Goal: Information Seeking & Learning: Find specific page/section

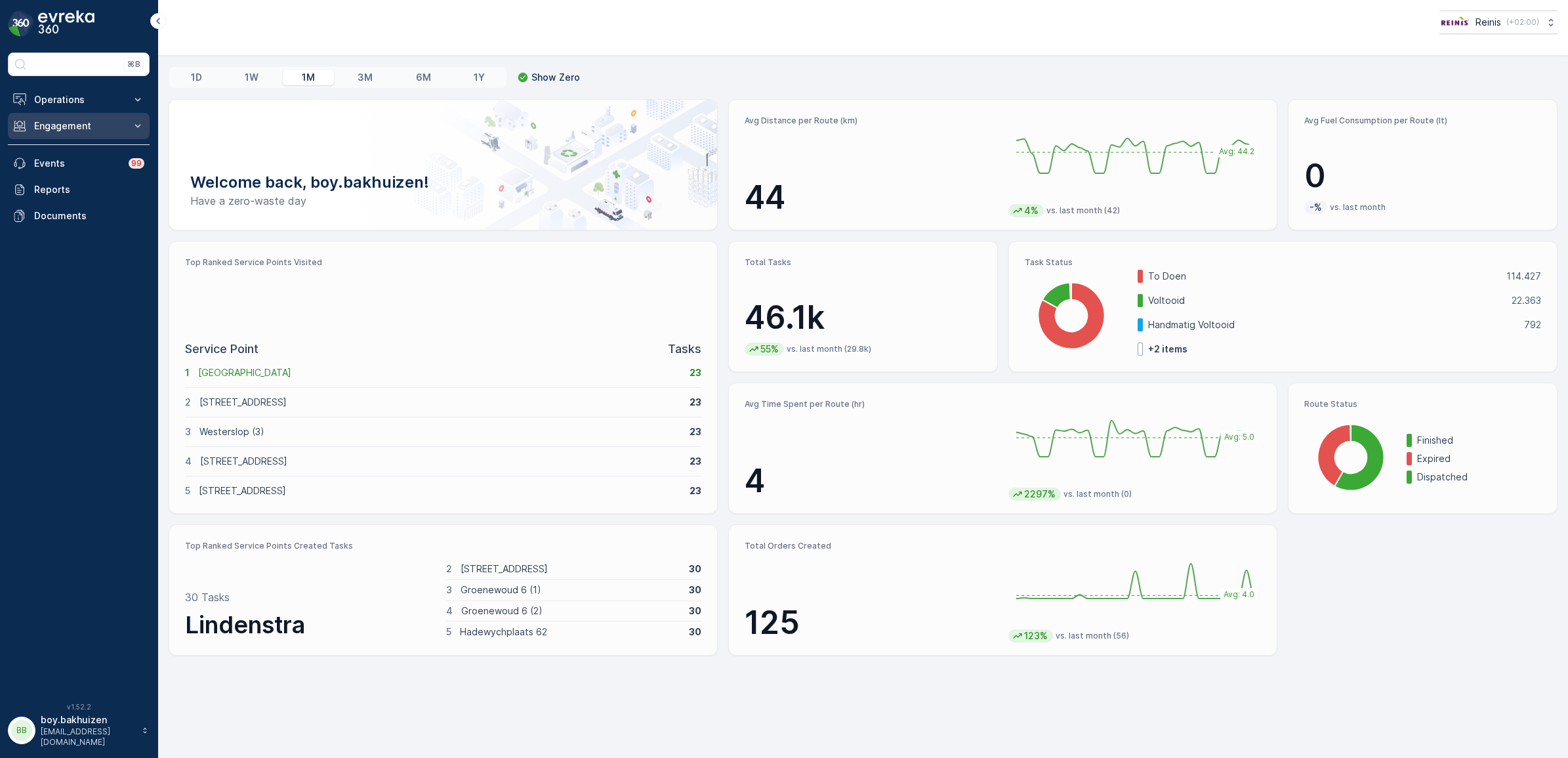
click at [63, 126] on p "Engagement" at bounding box center [78, 126] width 89 height 13
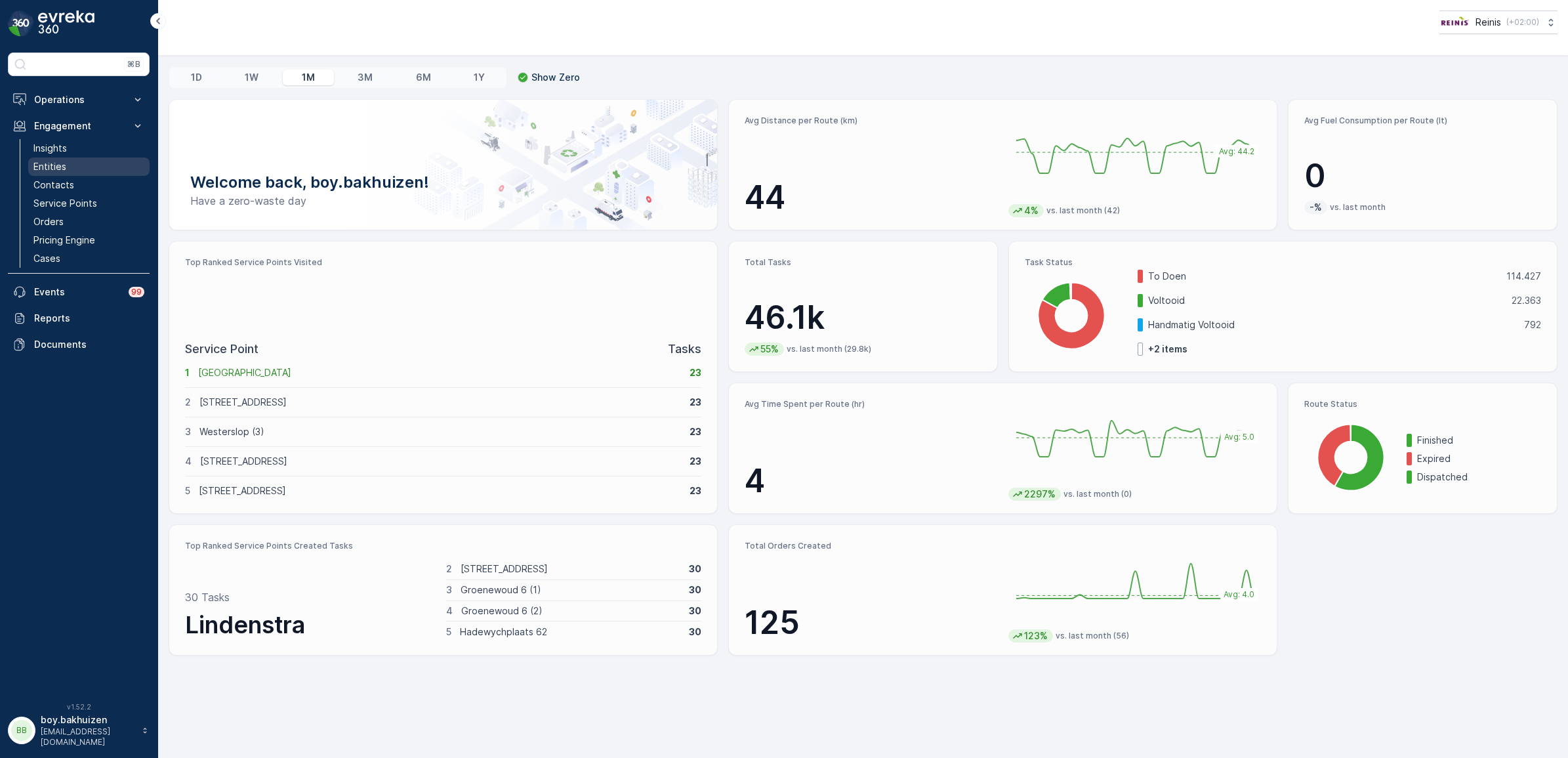
click at [54, 163] on p "Entities" at bounding box center [49, 167] width 32 height 13
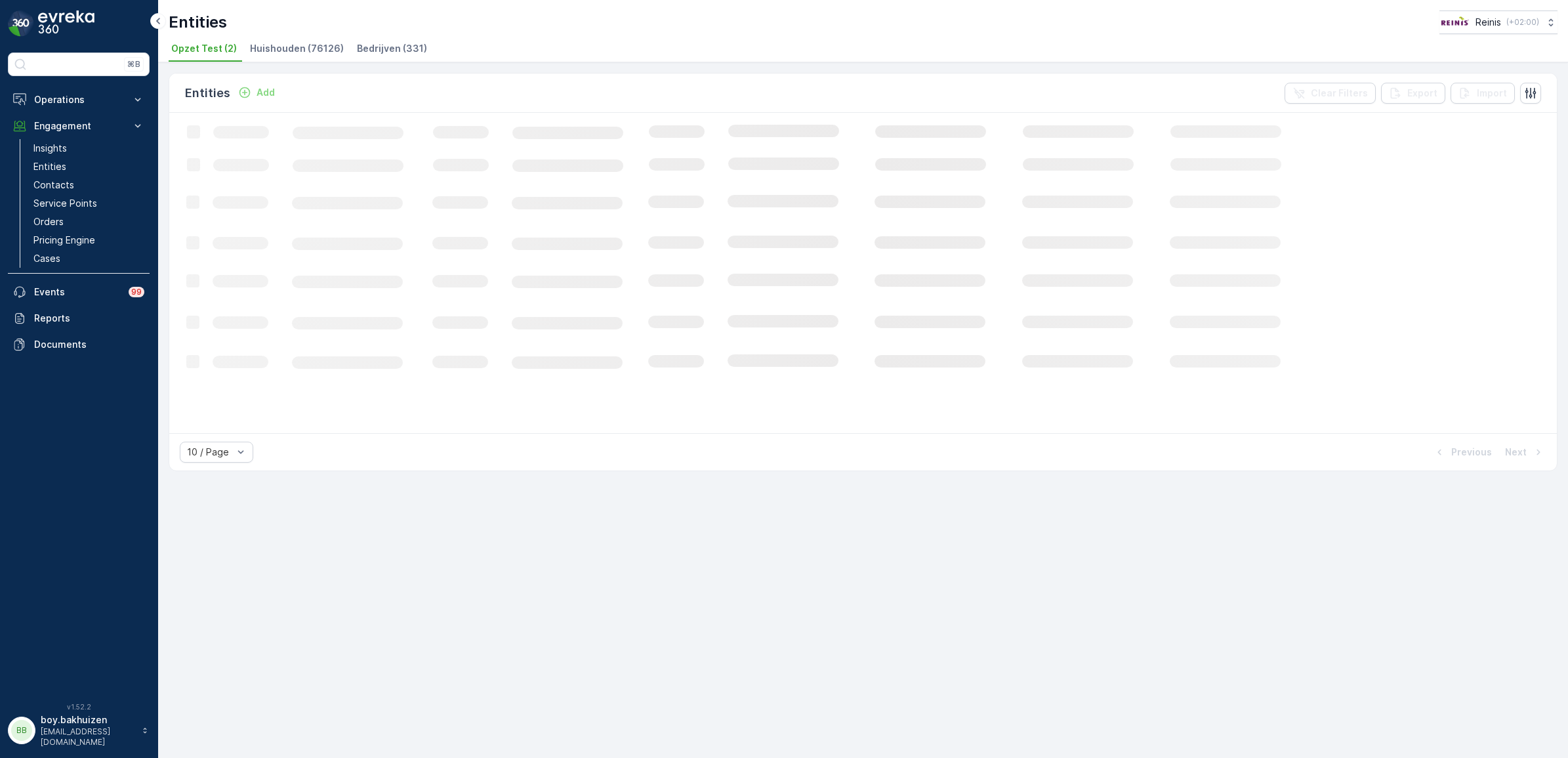
click at [371, 52] on span "Bedrijven (331)" at bounding box center [392, 49] width 71 height 13
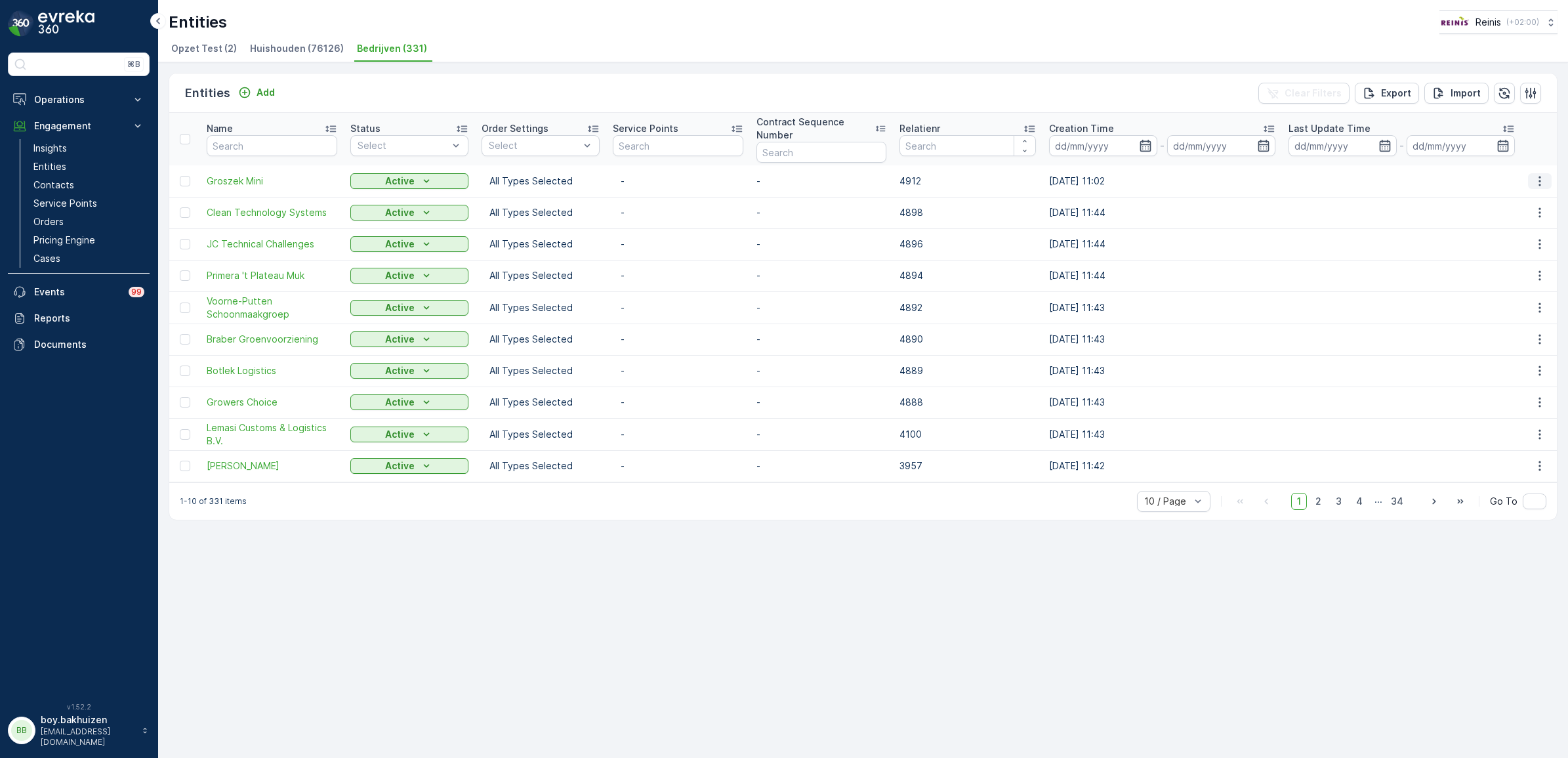
click at [1541, 179] on icon "button" at bounding box center [1541, 181] width 13 height 13
click at [1501, 204] on span "See More Details" at bounding box center [1511, 201] width 76 height 13
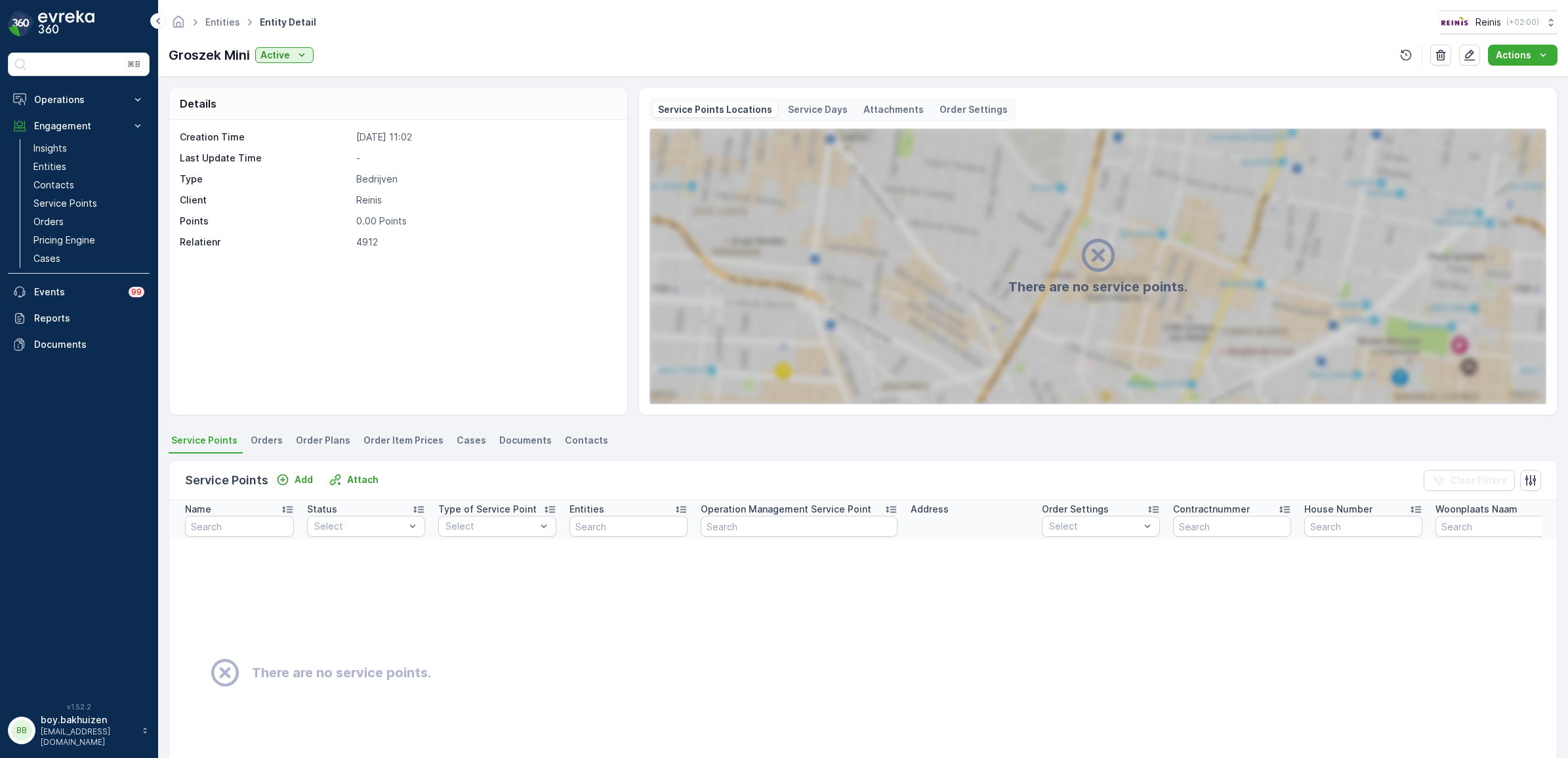
drag, startPoint x: 253, startPoint y: 443, endPoint x: 266, endPoint y: 451, distance: 15.3
click at [254, 443] on span "Orders" at bounding box center [267, 441] width 32 height 13
click at [326, 440] on span "Order Plans" at bounding box center [323, 441] width 55 height 13
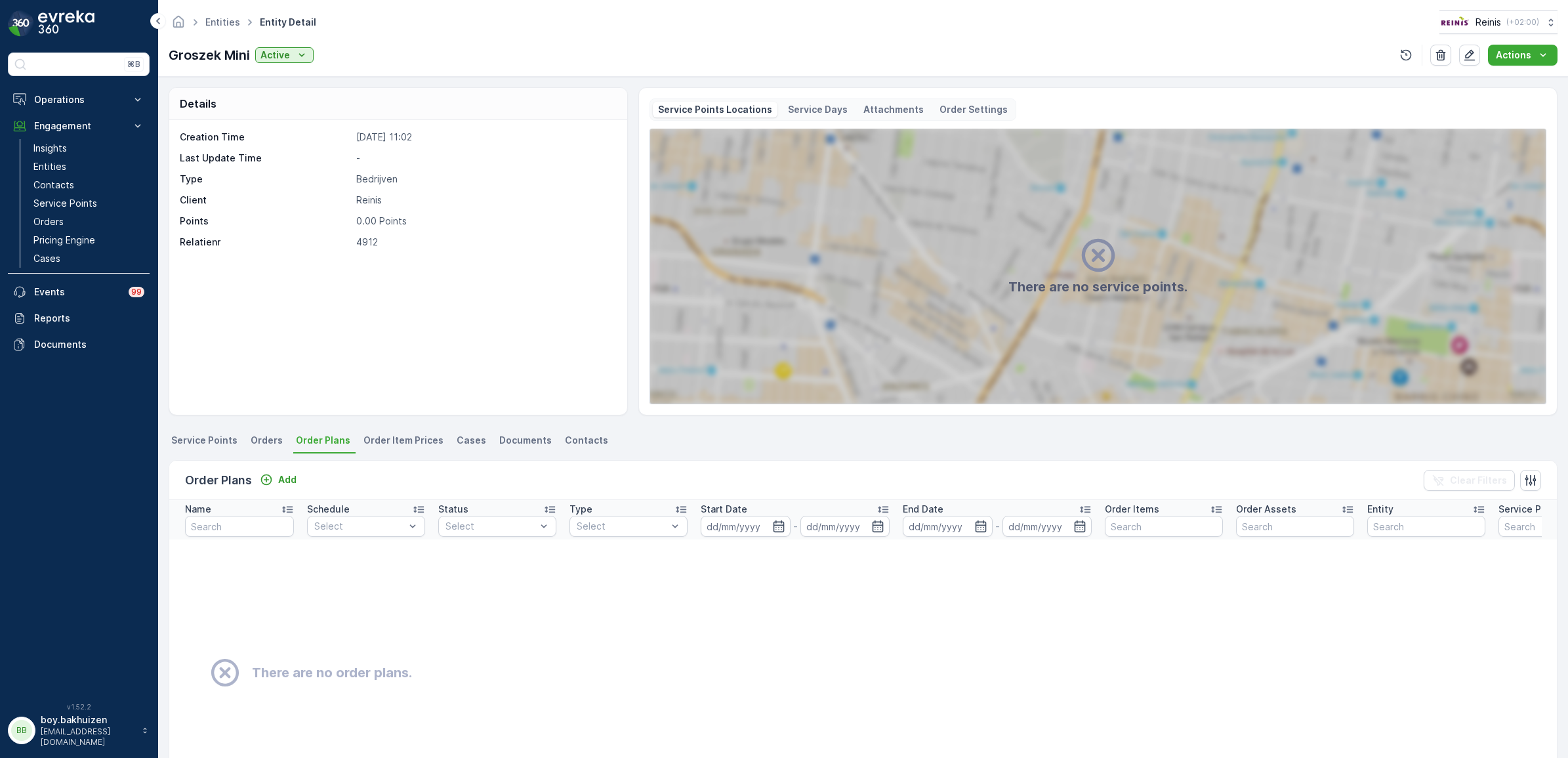
click at [409, 435] on span "Order Item Prices" at bounding box center [404, 441] width 80 height 13
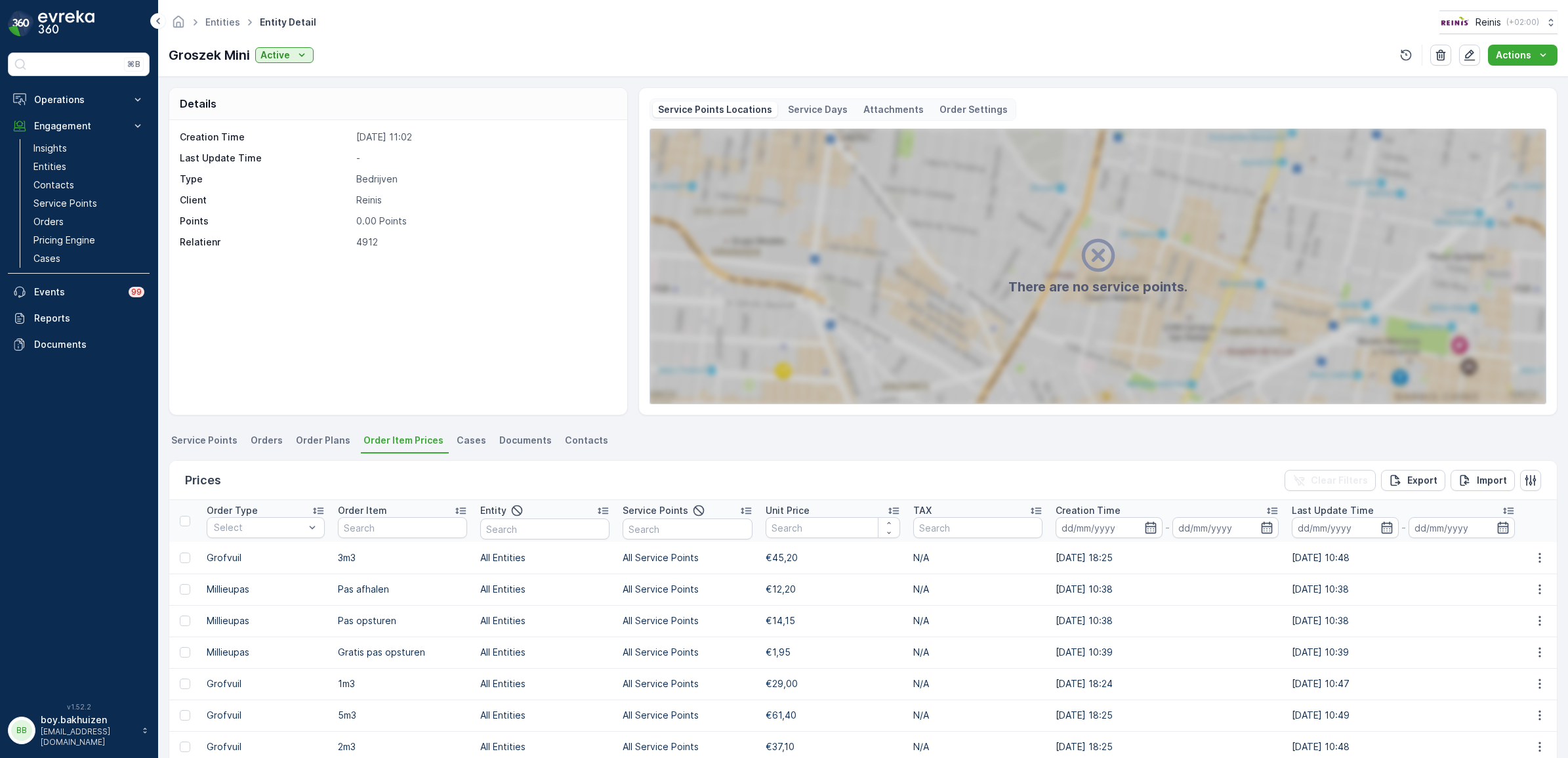
click at [464, 438] on span "Cases" at bounding box center [472, 441] width 30 height 13
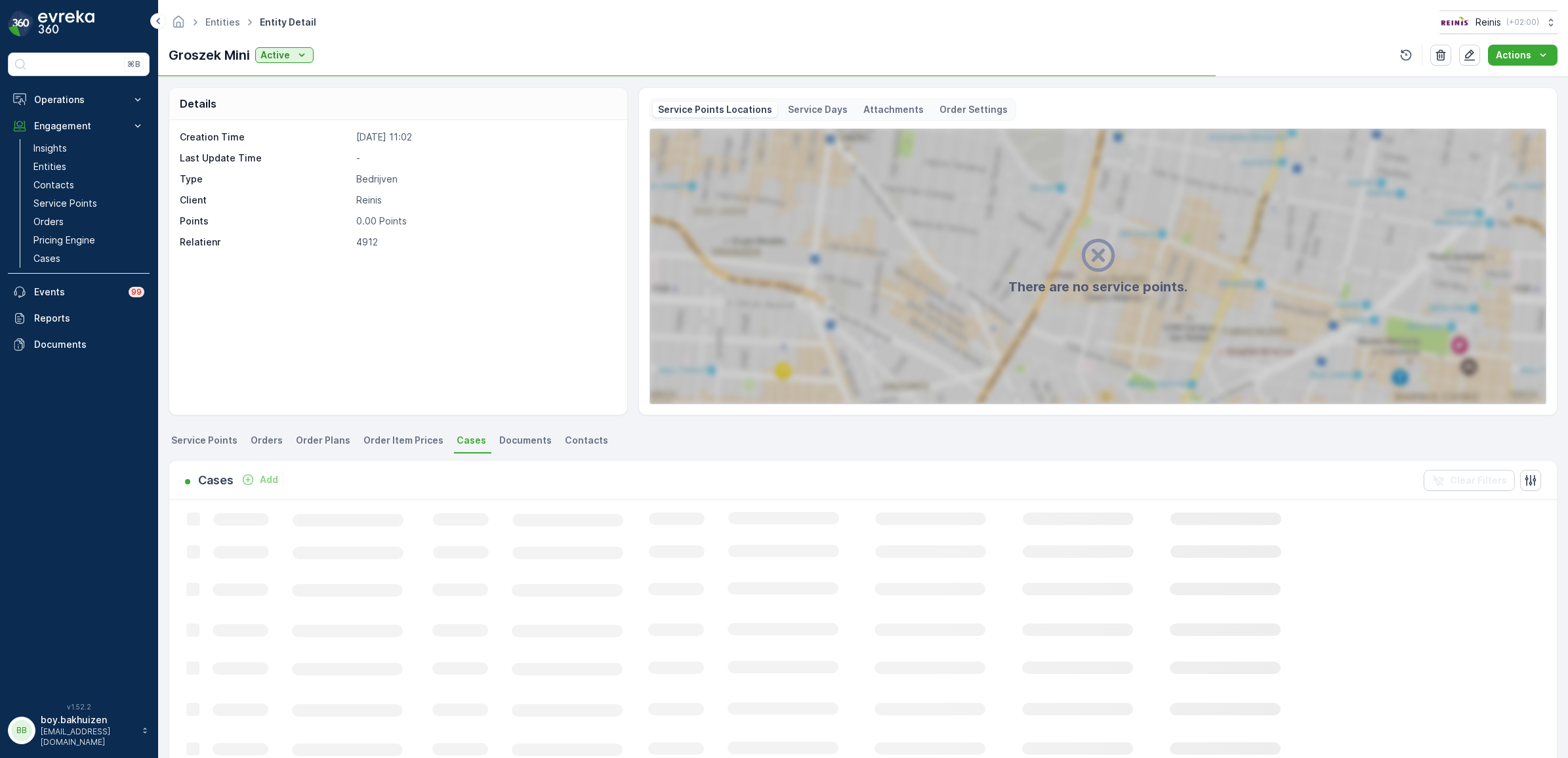
click at [188, 432] on li "Service Points" at bounding box center [205, 442] width 74 height 22
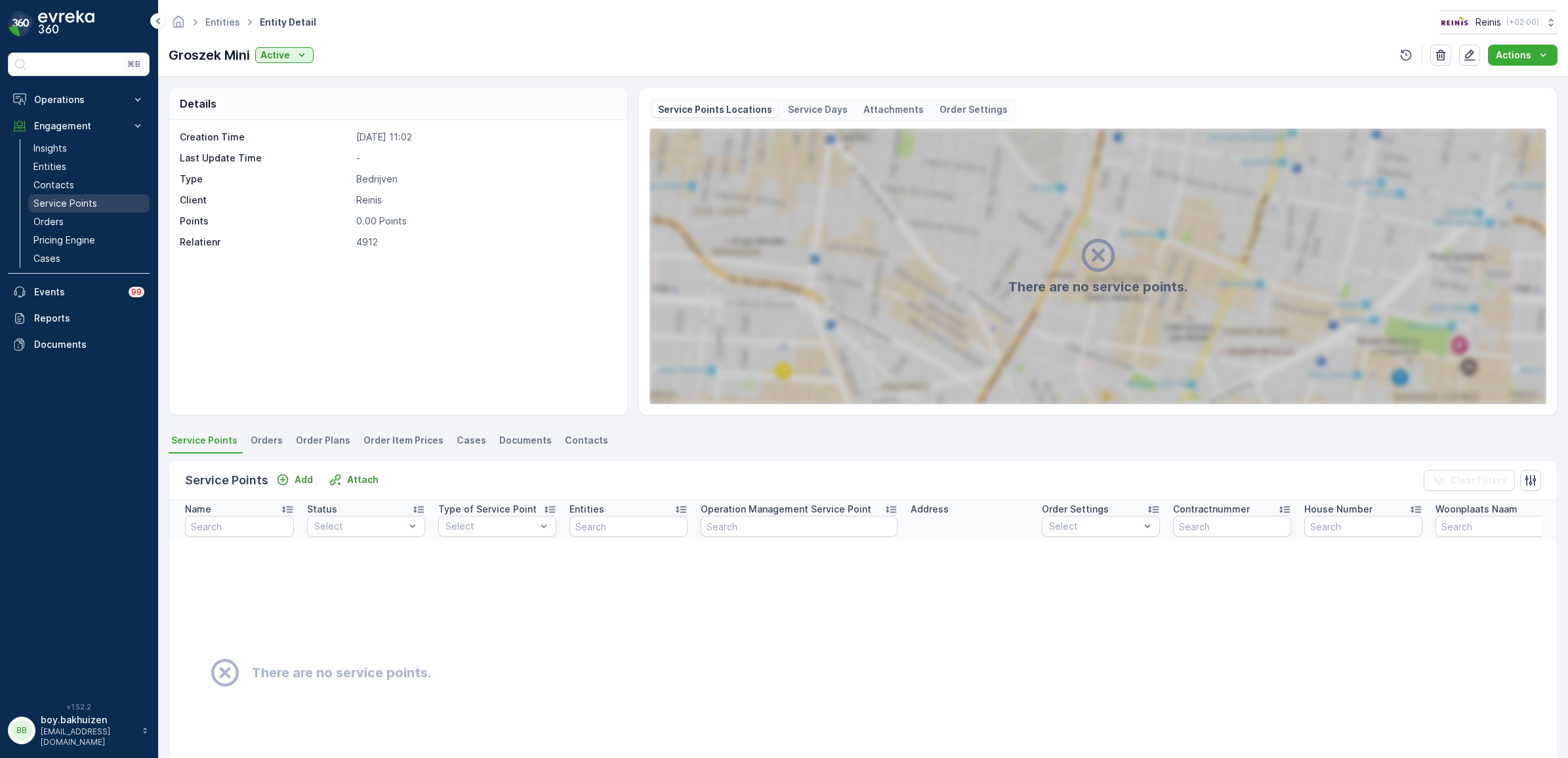
click at [69, 201] on p "Service Points" at bounding box center [65, 204] width 64 height 13
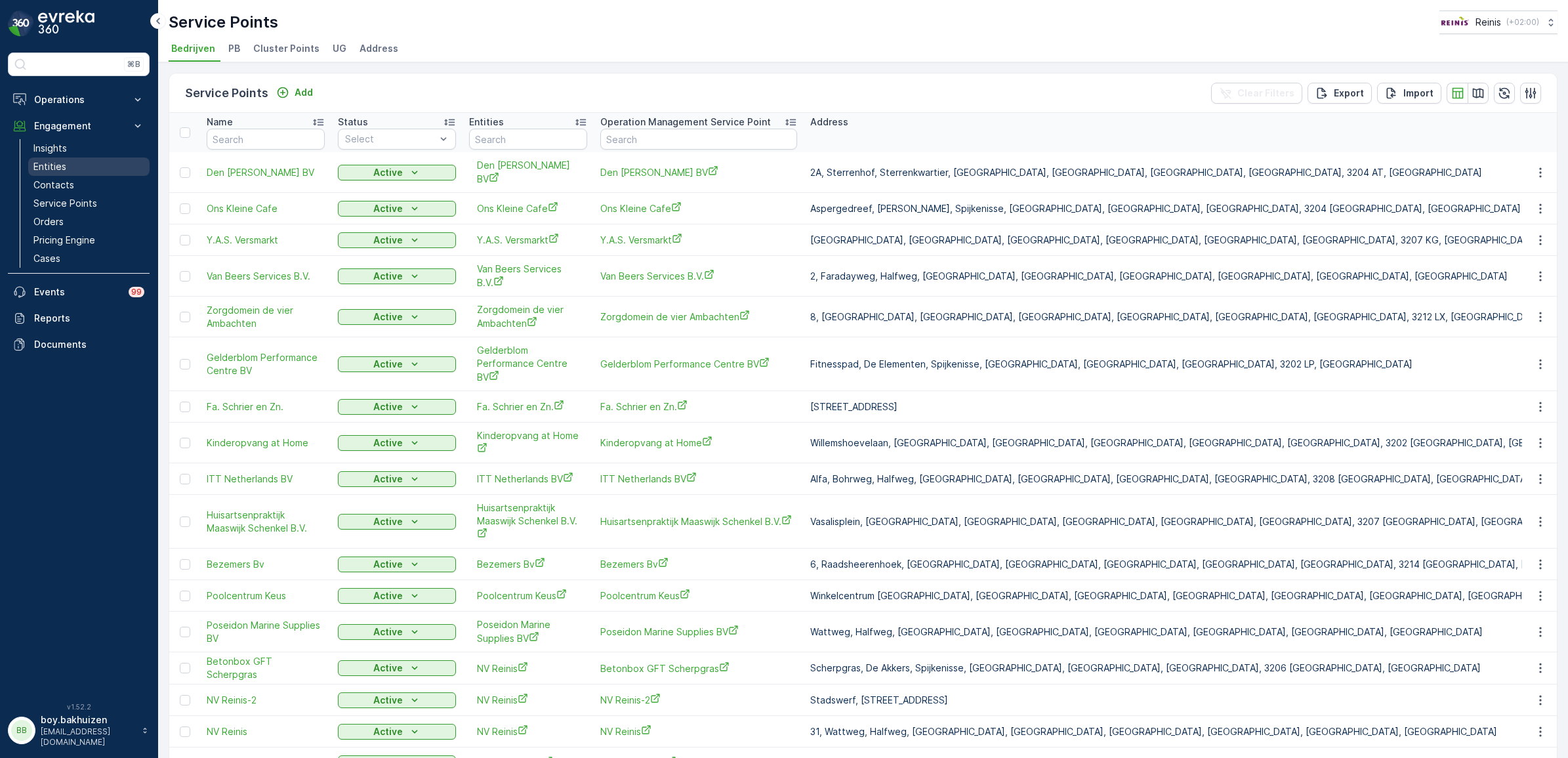
click at [55, 164] on p "Entities" at bounding box center [49, 167] width 32 height 13
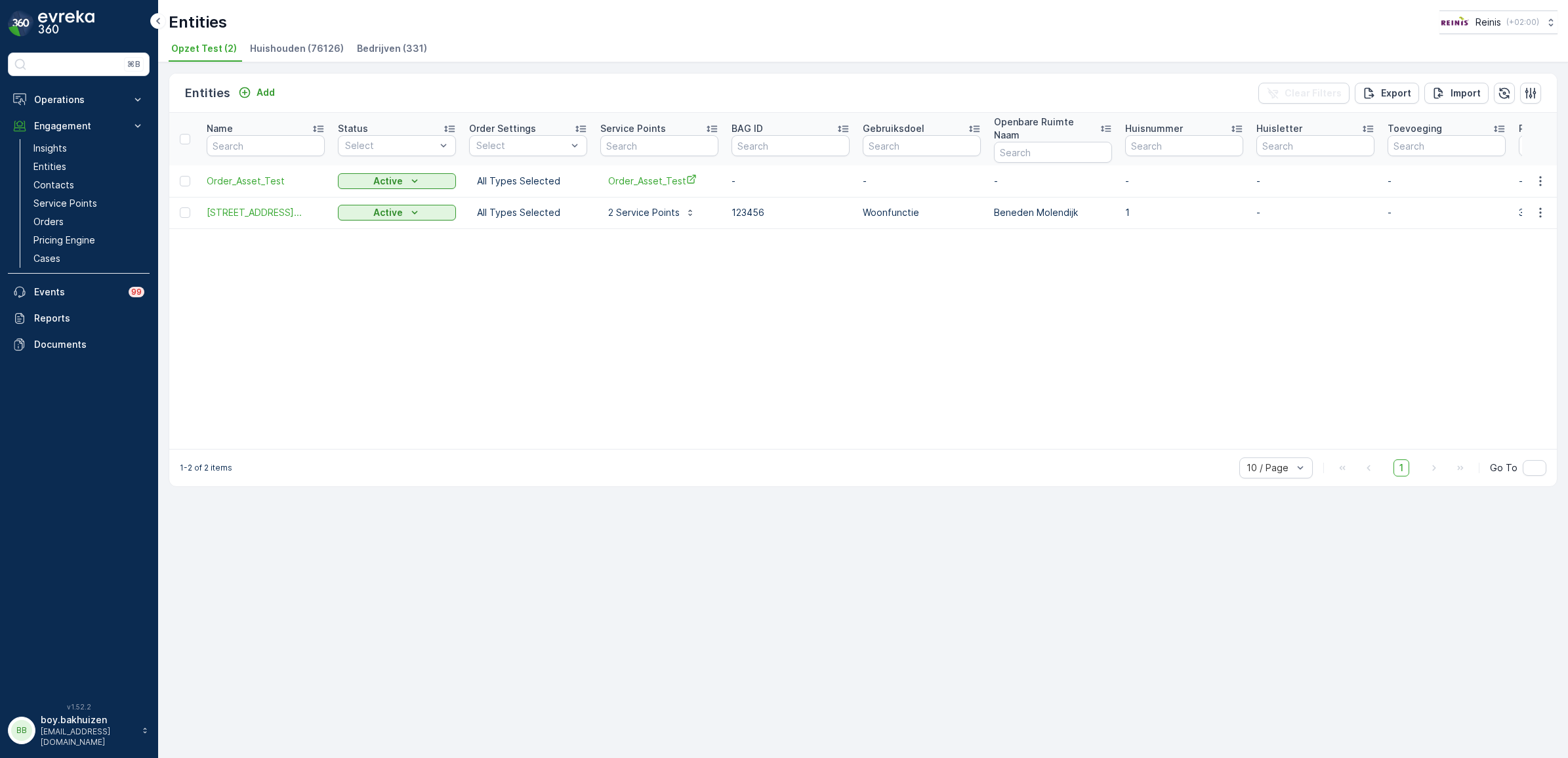
drag, startPoint x: 374, startPoint y: 44, endPoint x: 362, endPoint y: 73, distance: 31.4
click at [374, 44] on span "Bedrijven (331)" at bounding box center [392, 49] width 71 height 13
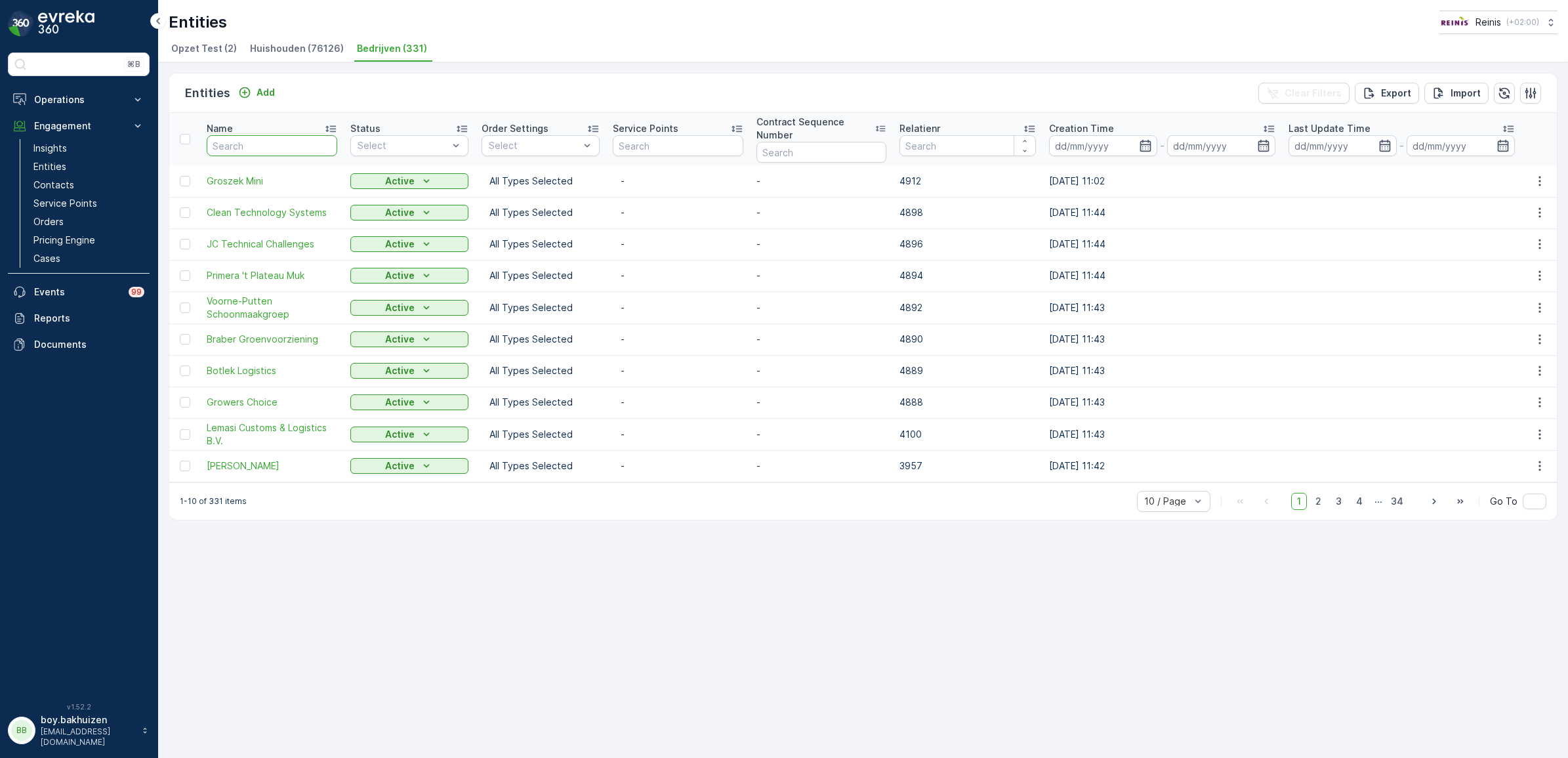
click at [243, 149] on input "text" at bounding box center [272, 145] width 130 height 21
type input "den he"
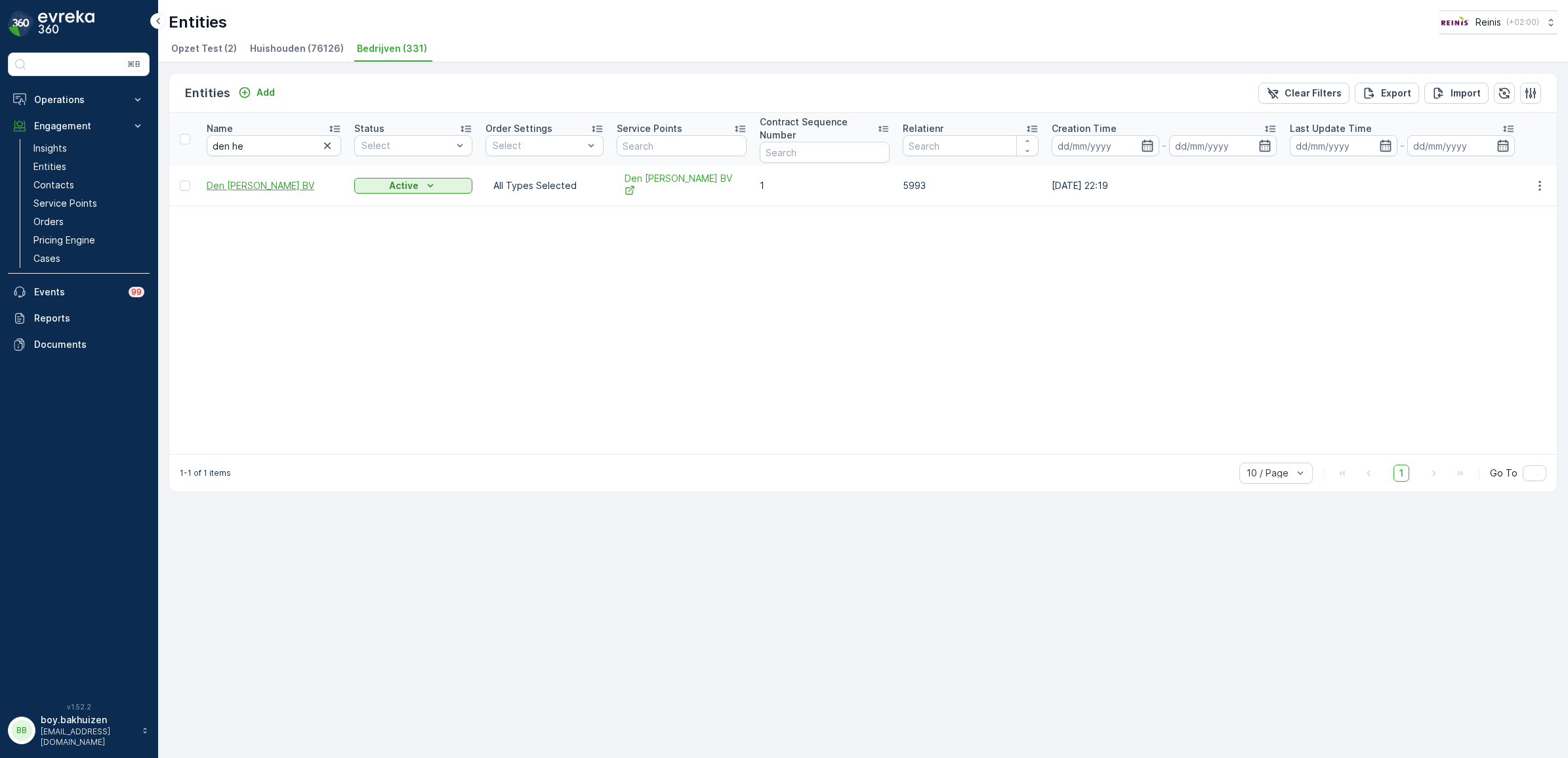
click at [299, 180] on span "Den [PERSON_NAME] BV" at bounding box center [274, 186] width 135 height 13
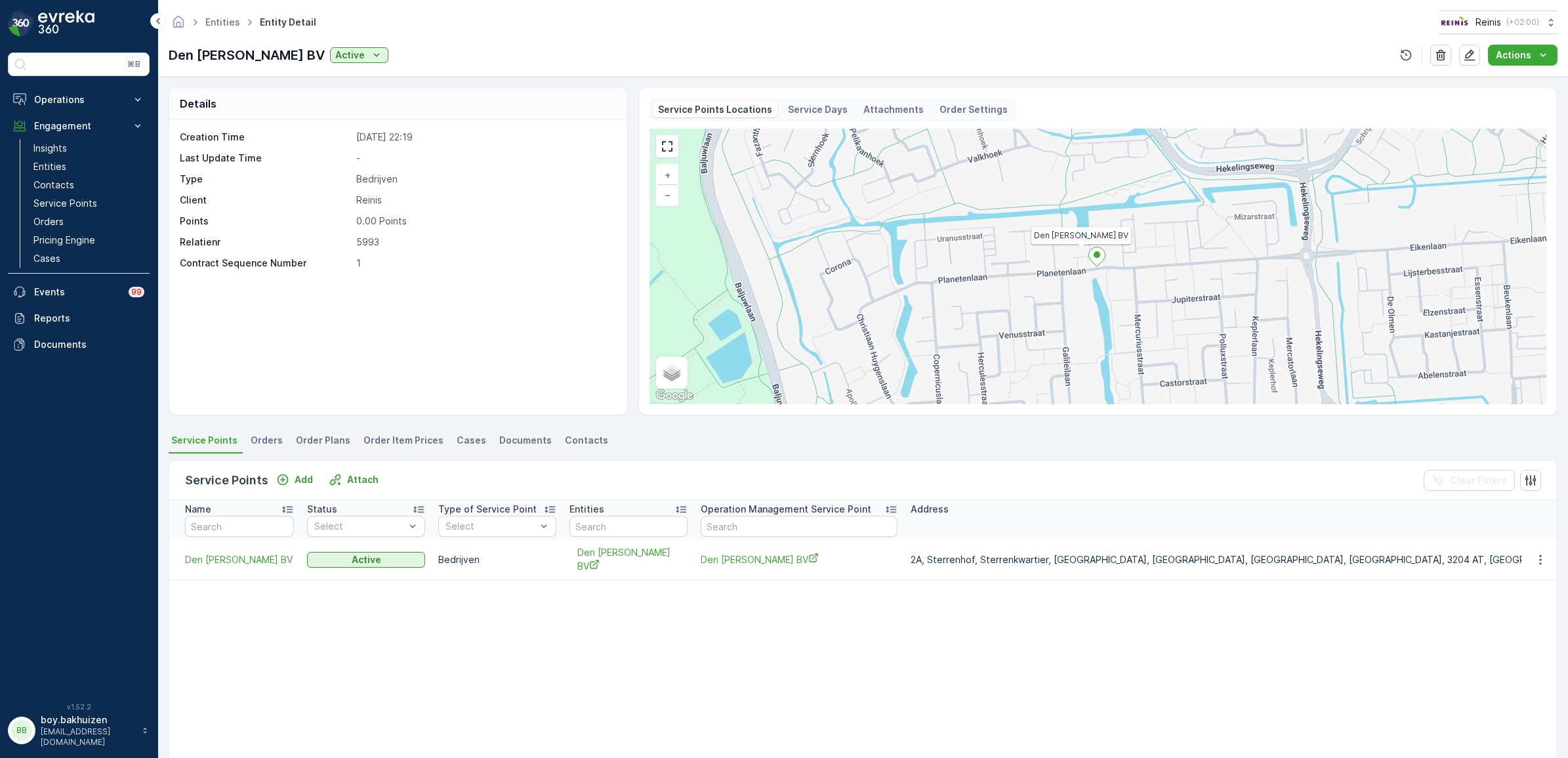
click at [273, 436] on span "Orders" at bounding box center [267, 441] width 32 height 13
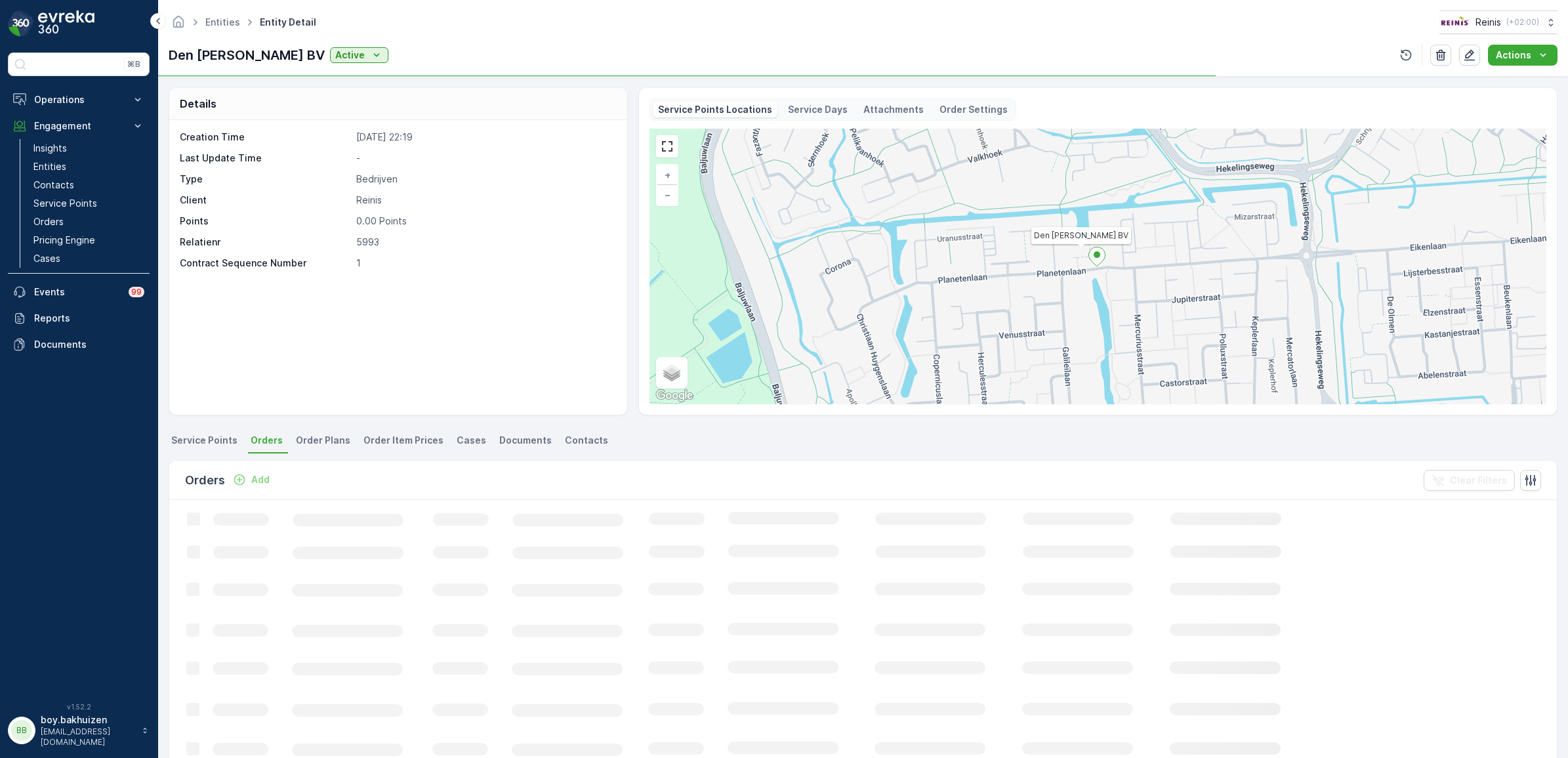
click at [317, 438] on span "Order Plans" at bounding box center [323, 441] width 55 height 13
click at [401, 441] on span "Order Item Prices" at bounding box center [404, 441] width 80 height 13
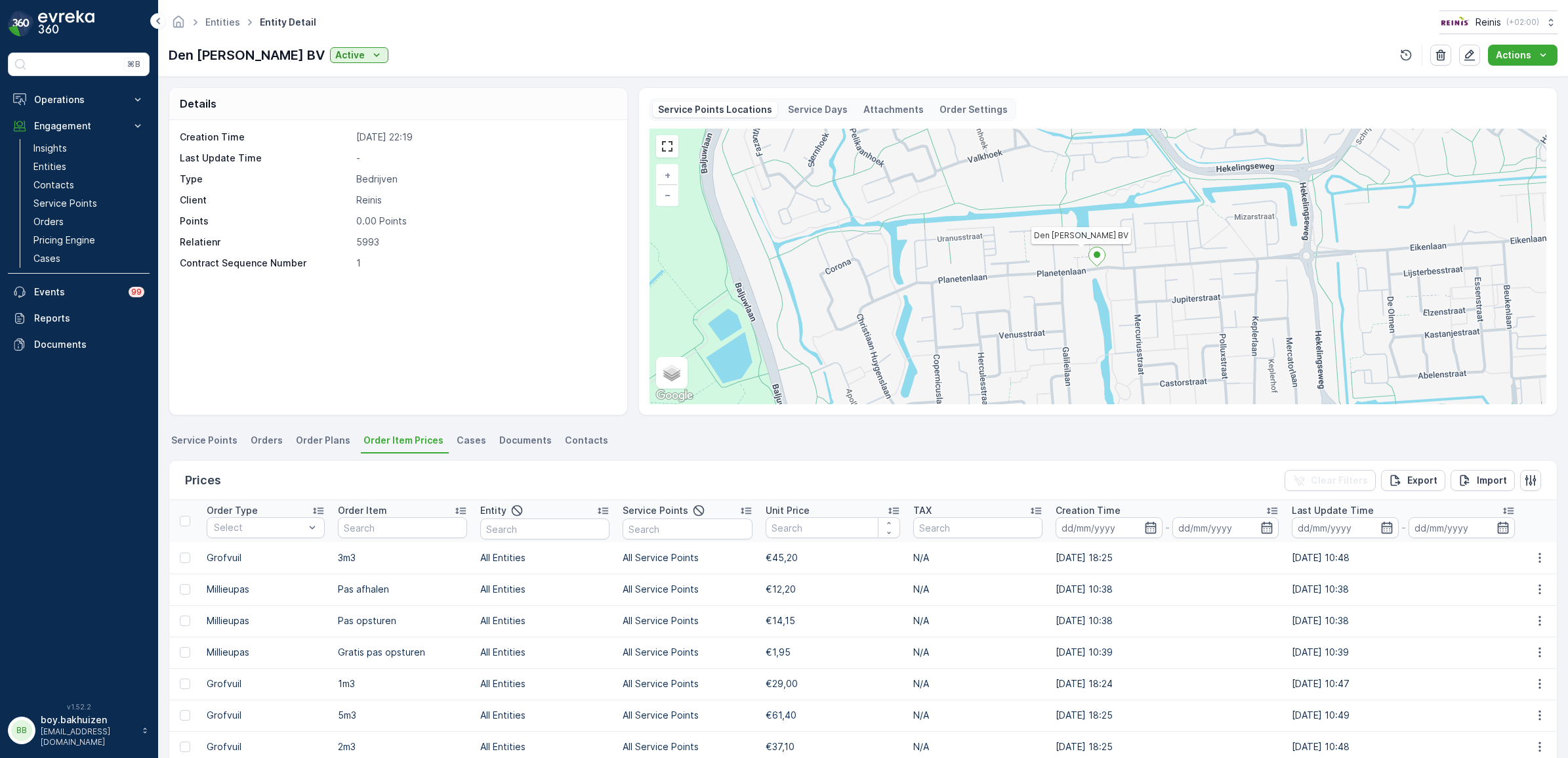
scroll to position [150, 0]
